Goal: Find contact information: Find contact information

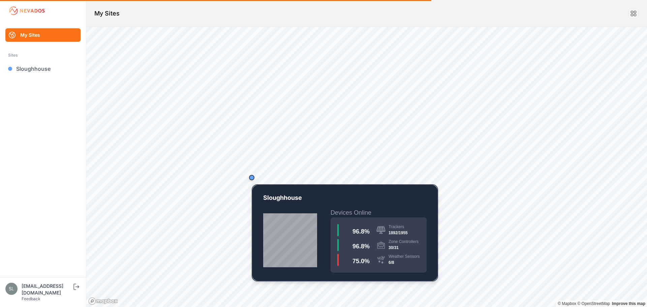
click at [253, 181] on div "Map marker" at bounding box center [251, 177] width 13 height 13
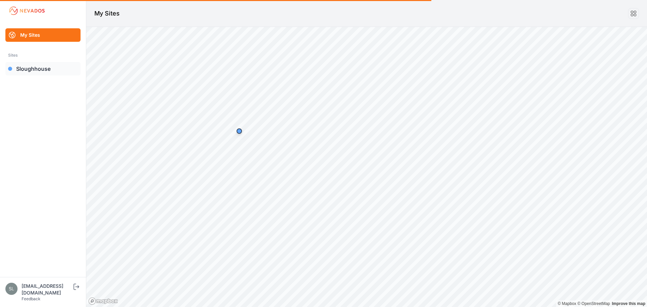
click at [28, 65] on link "Sloughhouse" at bounding box center [42, 68] width 75 height 13
click at [28, 66] on link "Sloughhouse" at bounding box center [42, 68] width 75 height 13
click at [32, 34] on link "My Sites" at bounding box center [42, 34] width 75 height 13
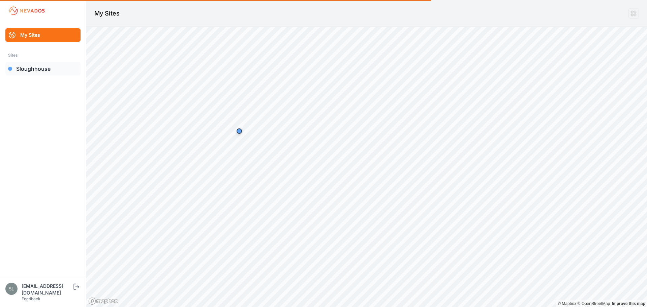
click at [52, 71] on link "Sloughhouse" at bounding box center [42, 68] width 75 height 13
click at [25, 35] on link "My Sites" at bounding box center [42, 34] width 75 height 13
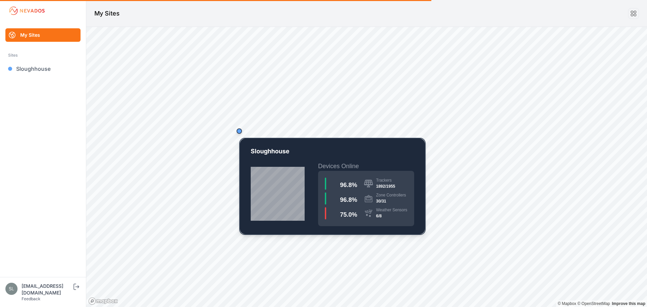
click at [240, 133] on div "Map marker" at bounding box center [239, 130] width 5 height 5
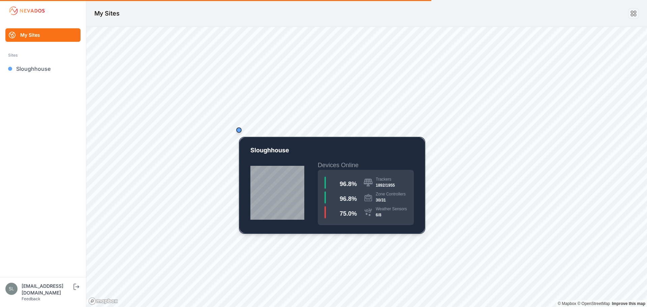
click at [240, 133] on div "Map marker" at bounding box center [238, 129] width 13 height 13
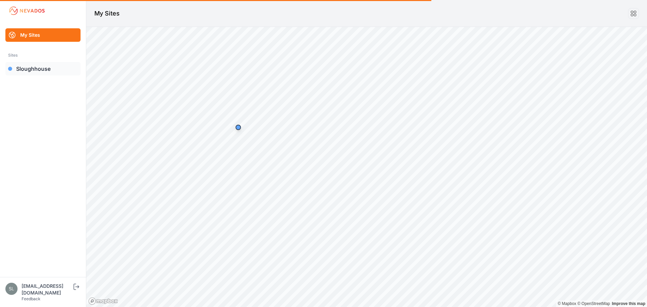
click at [29, 70] on link "Sloughhouse" at bounding box center [42, 68] width 75 height 13
click at [36, 34] on link "My Sites" at bounding box center [42, 34] width 75 height 13
click at [635, 16] on icon at bounding box center [633, 13] width 7 height 7
click at [50, 68] on link "Sloughhouse" at bounding box center [42, 68] width 75 height 13
click at [49, 67] on link "Sloughhouse" at bounding box center [42, 68] width 75 height 13
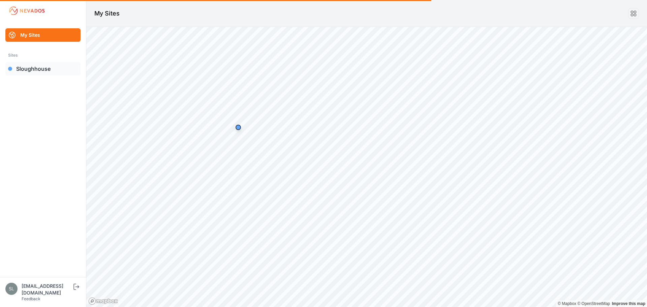
click at [49, 67] on link "Sloughhouse" at bounding box center [42, 68] width 75 height 13
drag, startPoint x: 49, startPoint y: 67, endPoint x: 42, endPoint y: 72, distance: 7.8
click at [42, 72] on link "Sloughhouse" at bounding box center [42, 68] width 75 height 13
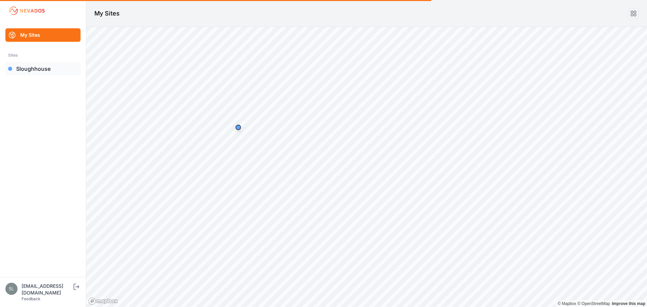
click at [42, 70] on link "Sloughhouse" at bounding box center [42, 68] width 75 height 13
click at [42, 69] on link "Sloughhouse" at bounding box center [42, 68] width 75 height 13
click at [41, 69] on link "Sloughhouse" at bounding box center [42, 68] width 75 height 13
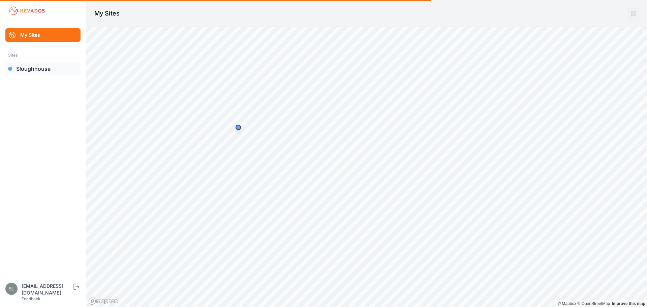
click at [41, 67] on link "Sloughhouse" at bounding box center [42, 68] width 75 height 13
click at [43, 35] on link "My Sites" at bounding box center [42, 34] width 75 height 13
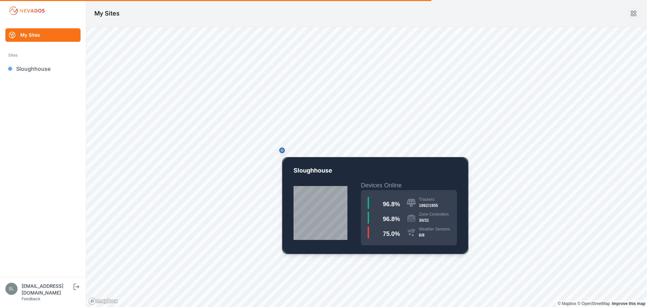
click at [282, 153] on div "Map marker" at bounding box center [282, 150] width 5 height 5
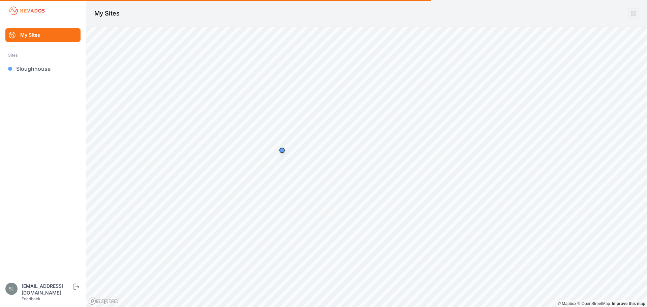
click at [113, 300] on link "Mapbox logo" at bounding box center [103, 301] width 30 height 8
click at [45, 297] on div "Feedback" at bounding box center [47, 298] width 51 height 5
click at [44, 294] on div "[EMAIL_ADDRESS][DOMAIN_NAME]" at bounding box center [47, 289] width 51 height 13
click at [40, 70] on link "Sloughhouse" at bounding box center [42, 68] width 75 height 13
